Goal: Use online tool/utility: Utilize a website feature to perform a specific function

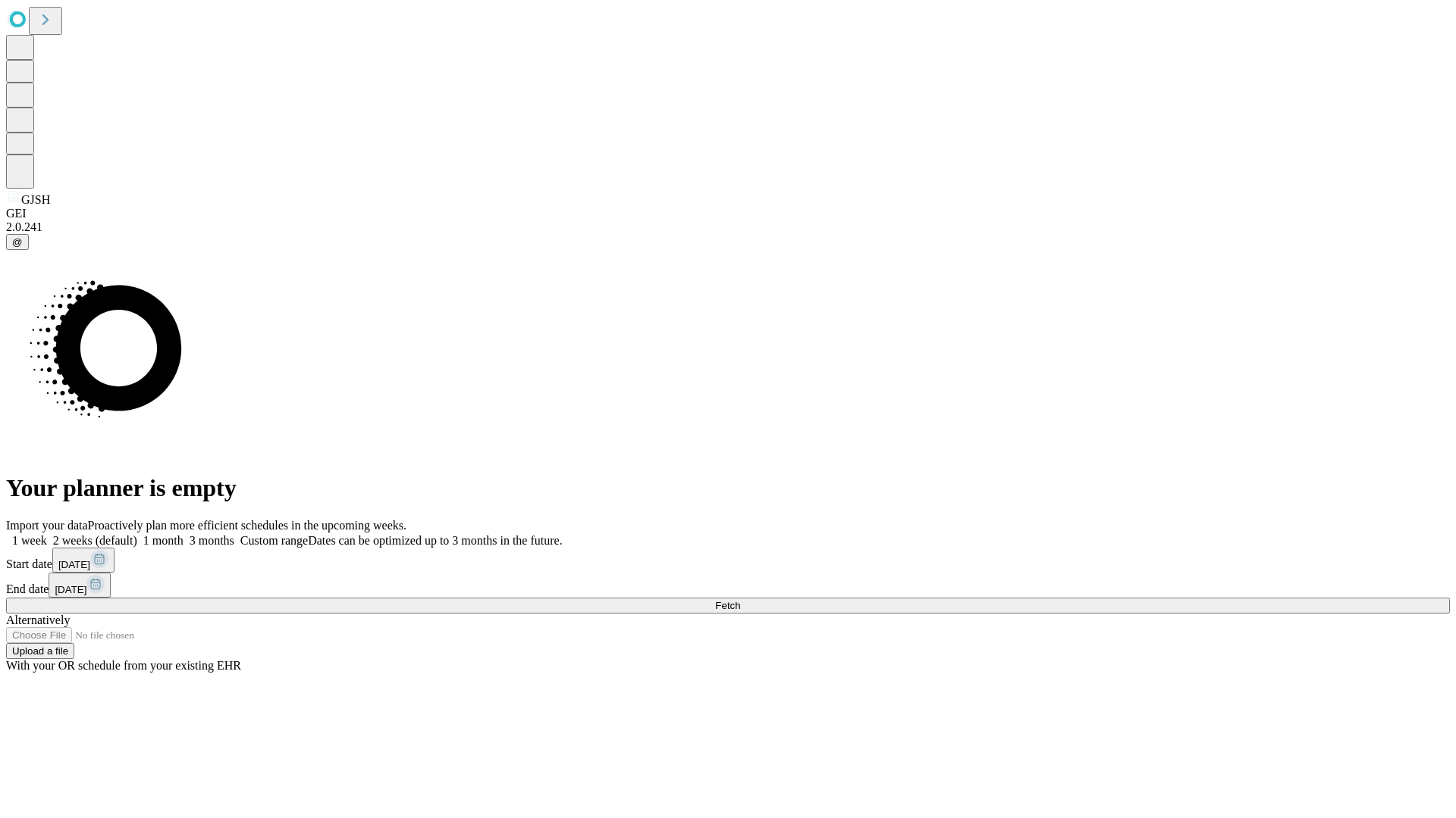
click at [740, 600] on span "Fetch" at bounding box center [728, 606] width 25 height 12
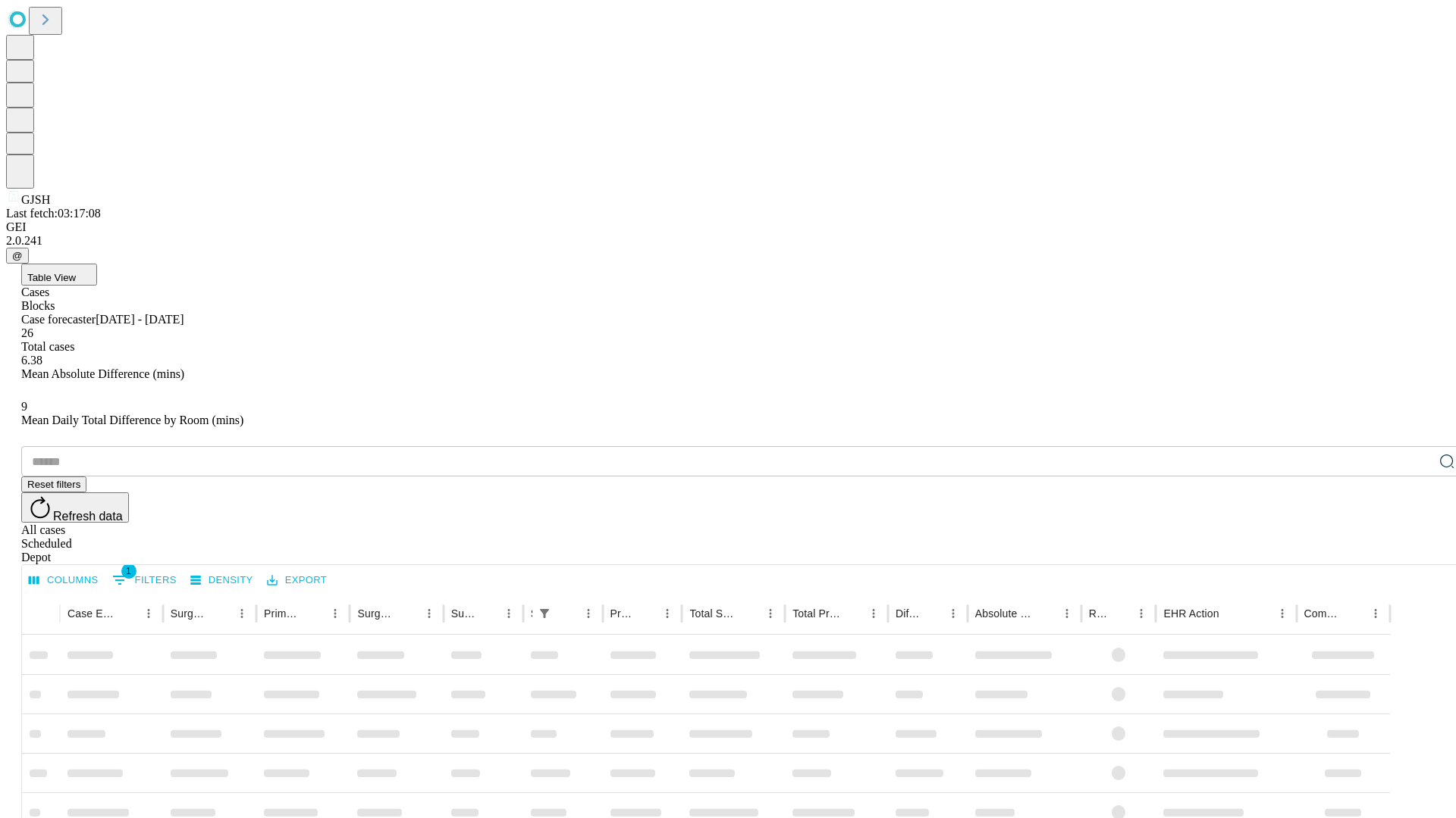
click at [76, 272] on span "Table View" at bounding box center [52, 278] width 48 height 12
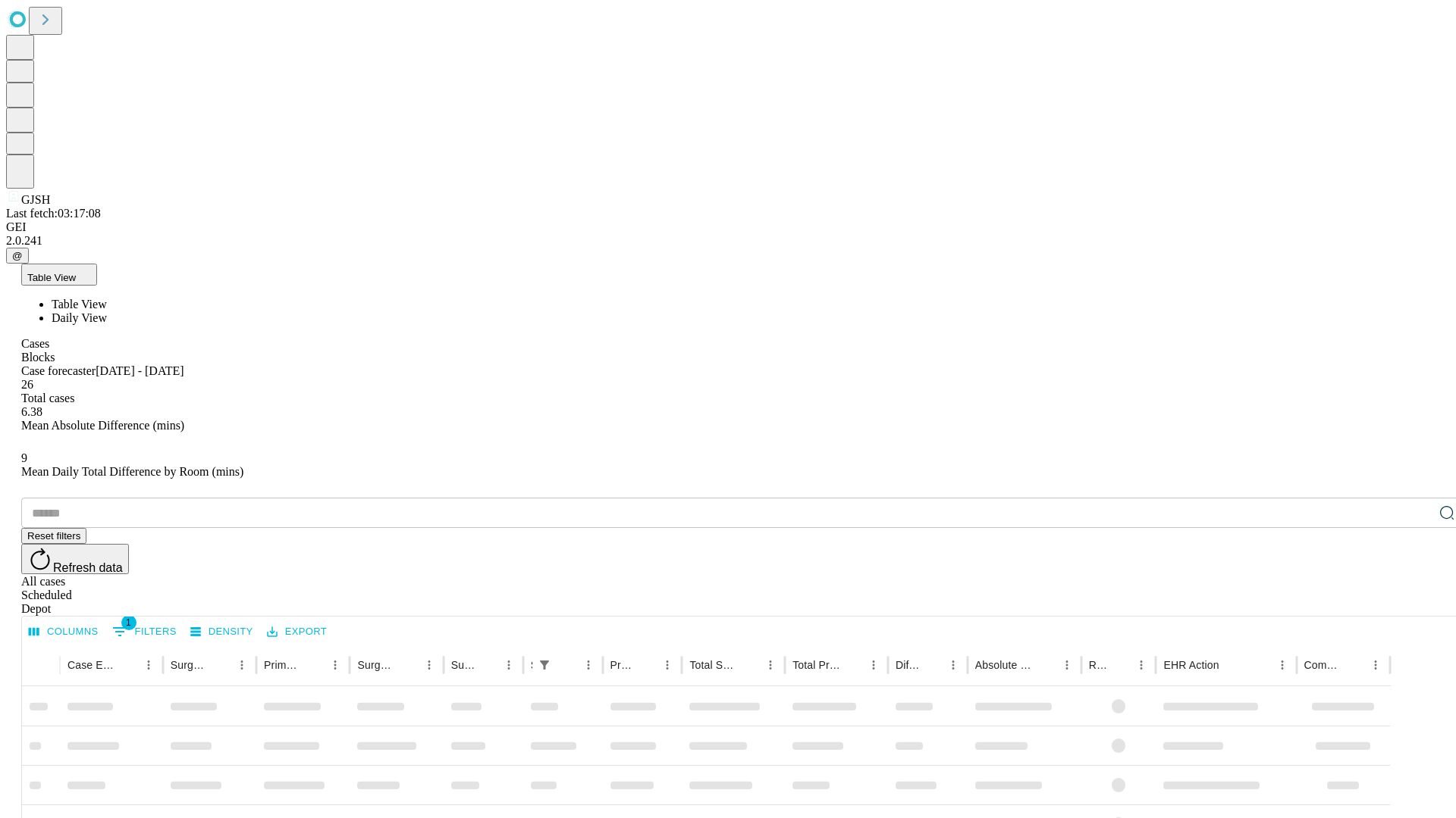
click at [107, 312] on span "Daily View" at bounding box center [79, 317] width 55 height 12
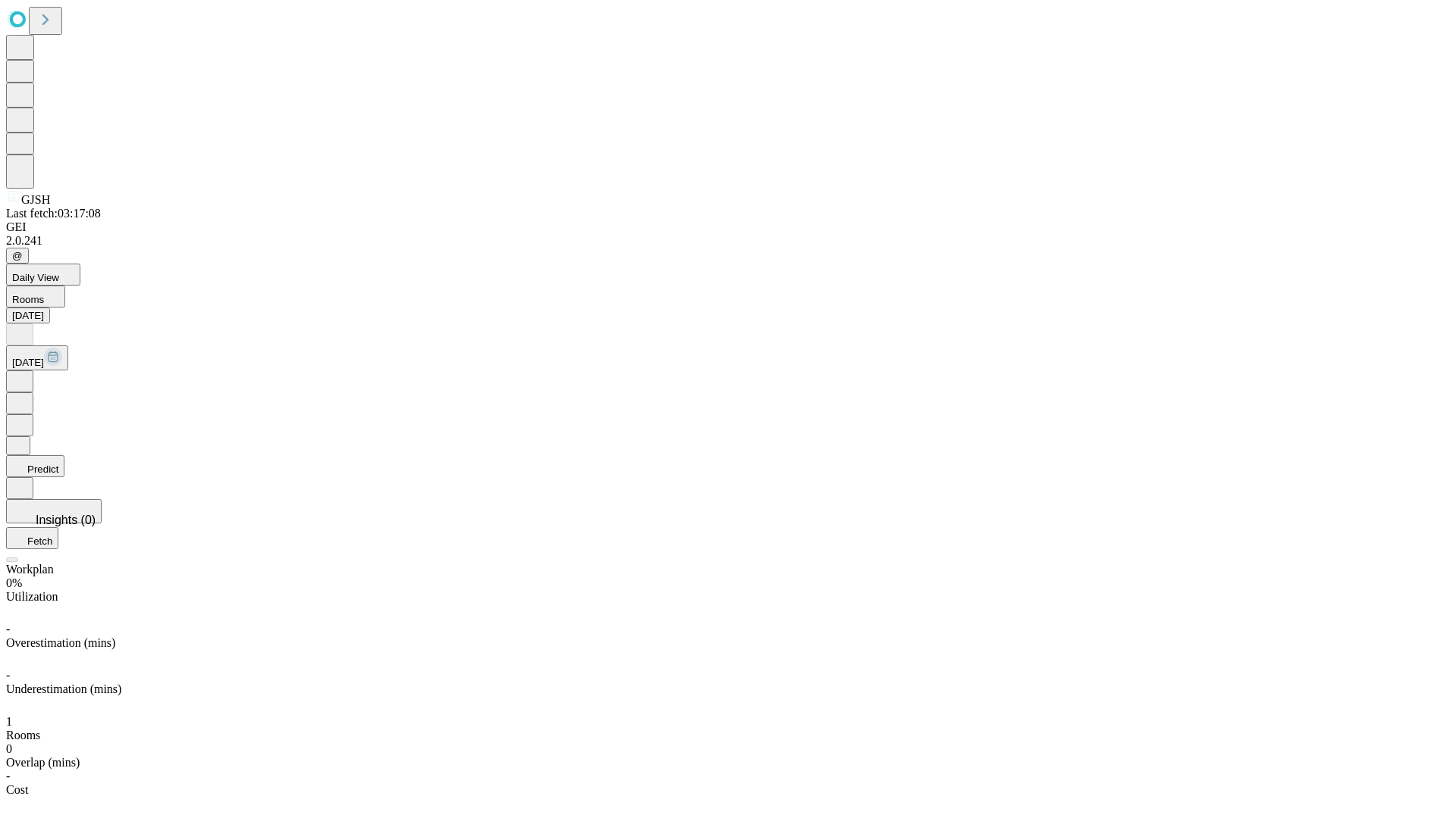
click at [64, 456] on button "Predict" at bounding box center [35, 466] width 58 height 22
